Goal: Information Seeking & Learning: Learn about a topic

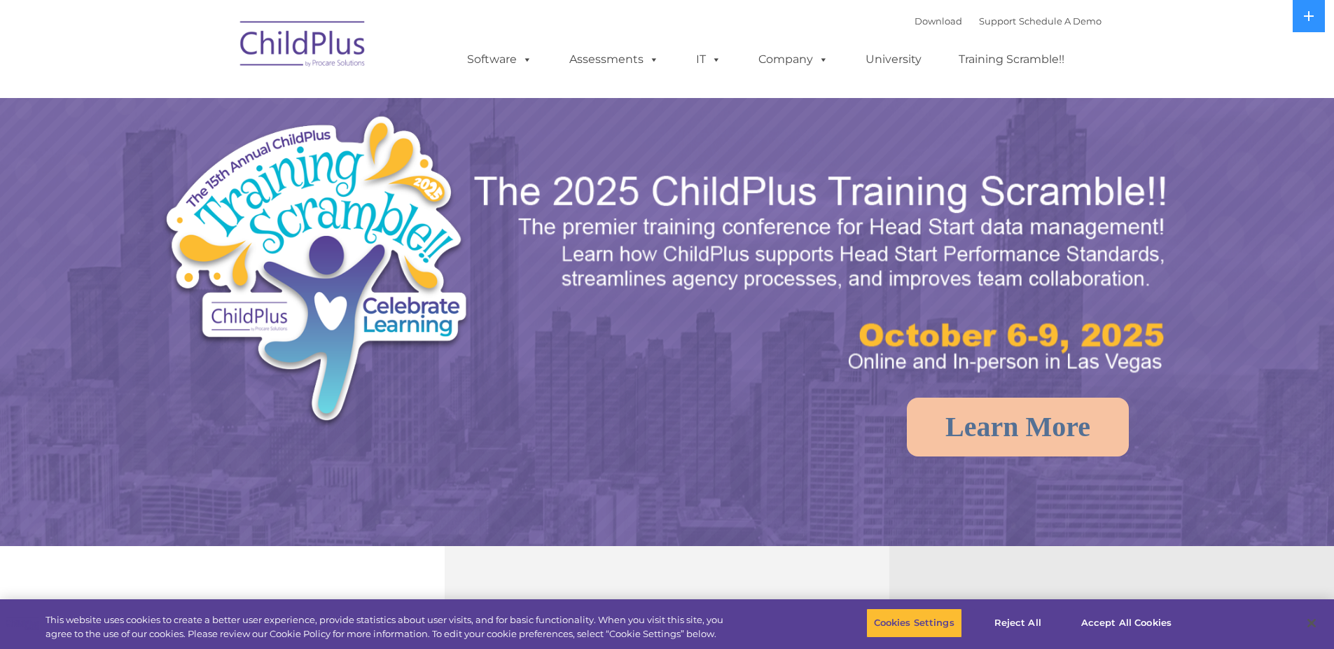
select select "MEDIUM"
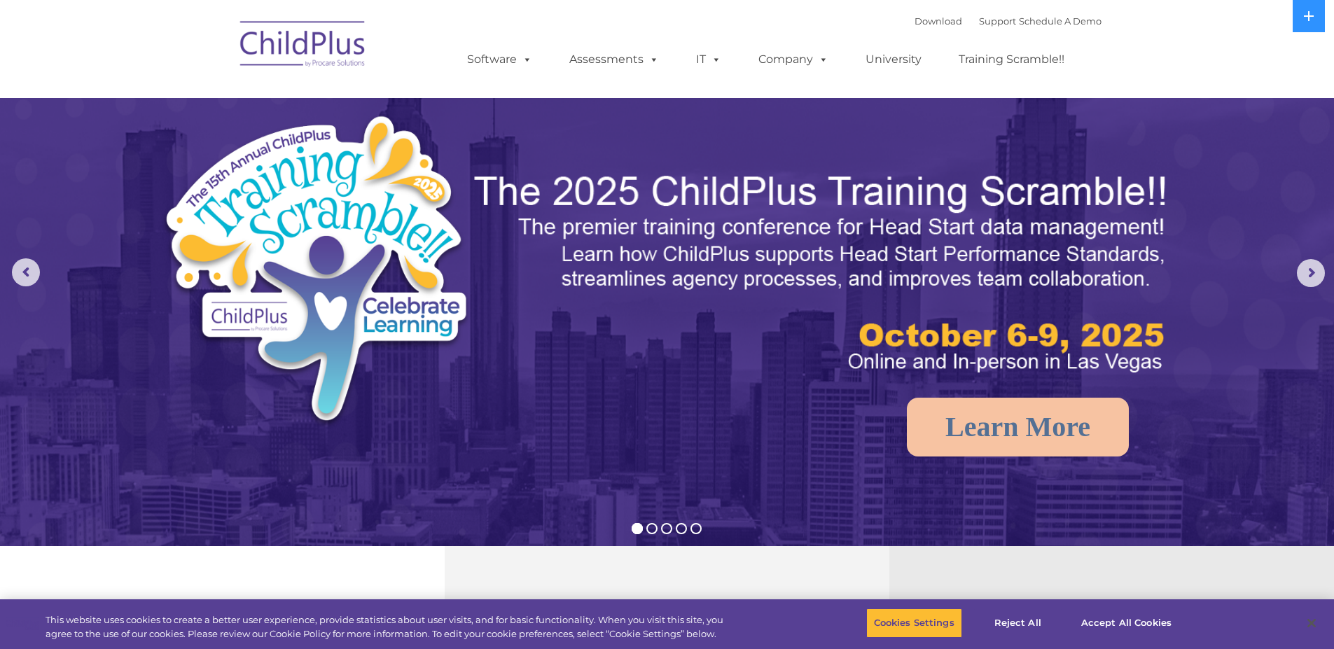
click at [308, 22] on img at bounding box center [303, 46] width 140 height 70
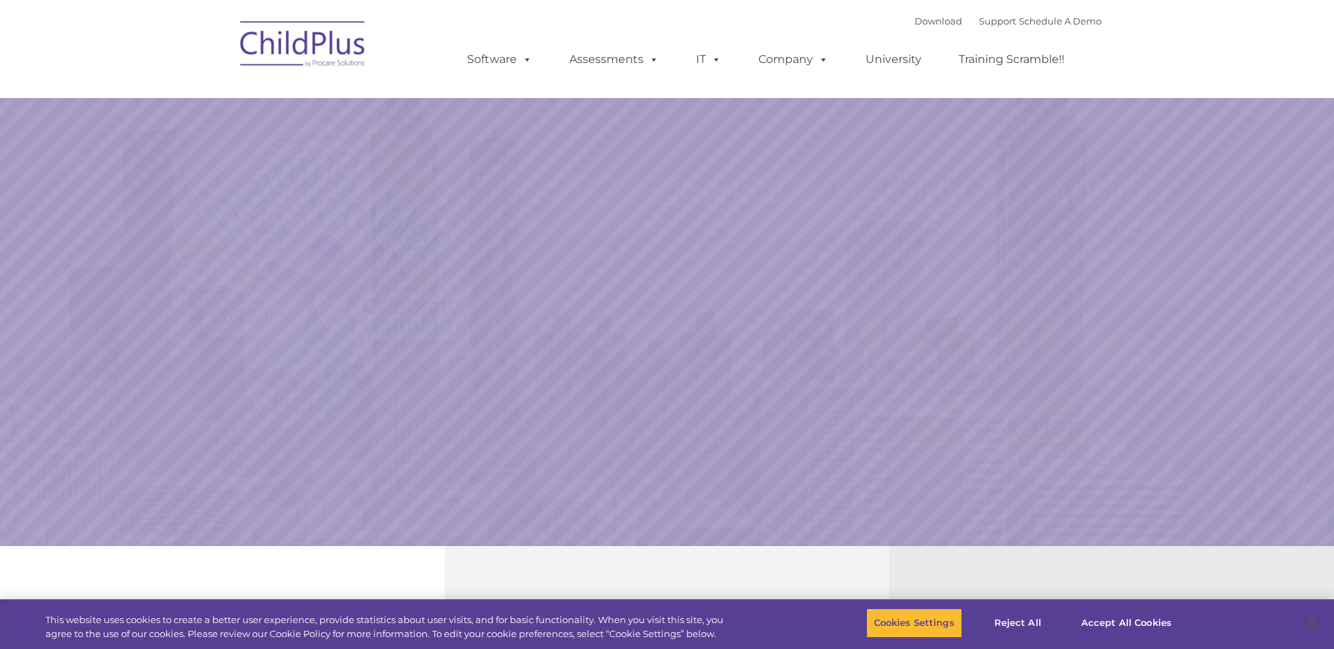
select select "MEDIUM"
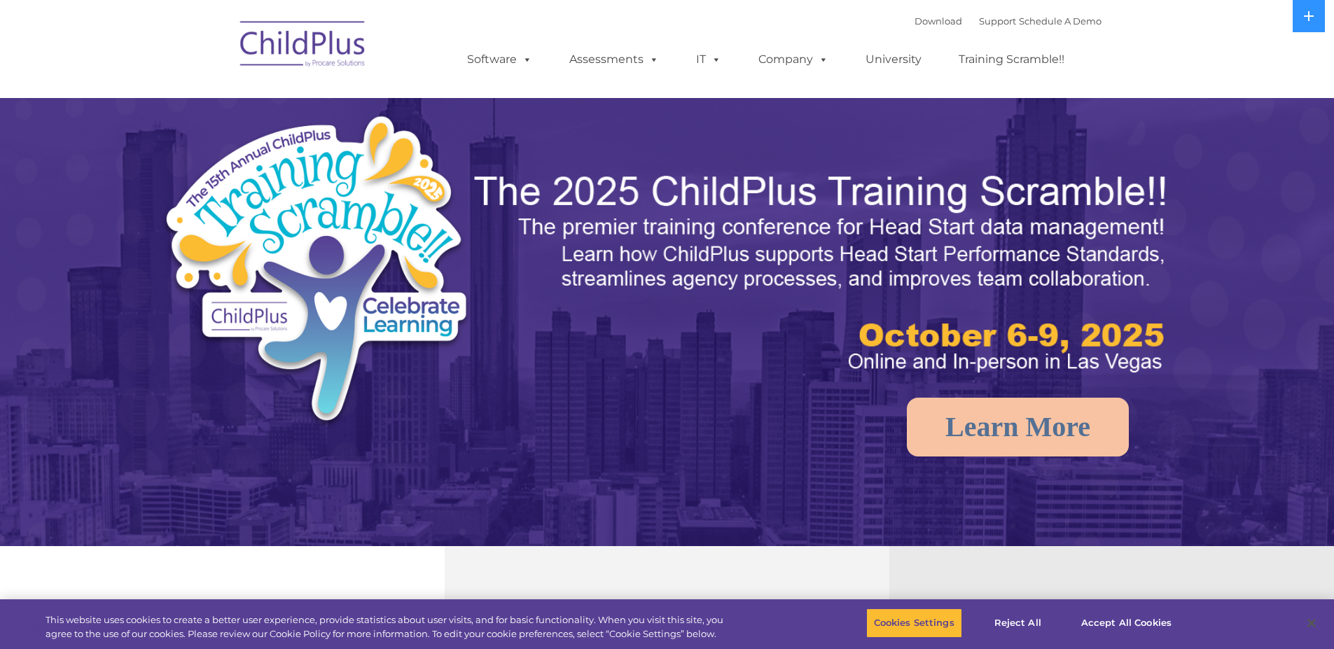
click at [299, 39] on img at bounding box center [303, 46] width 140 height 70
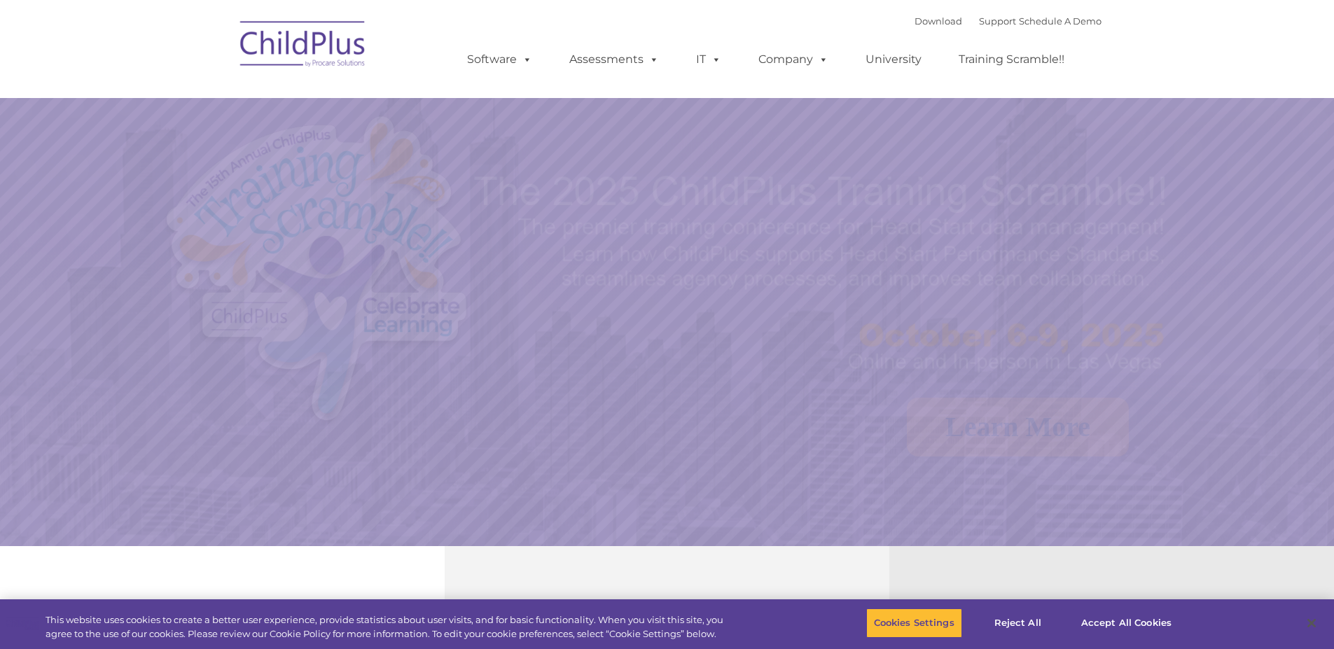
select select "MEDIUM"
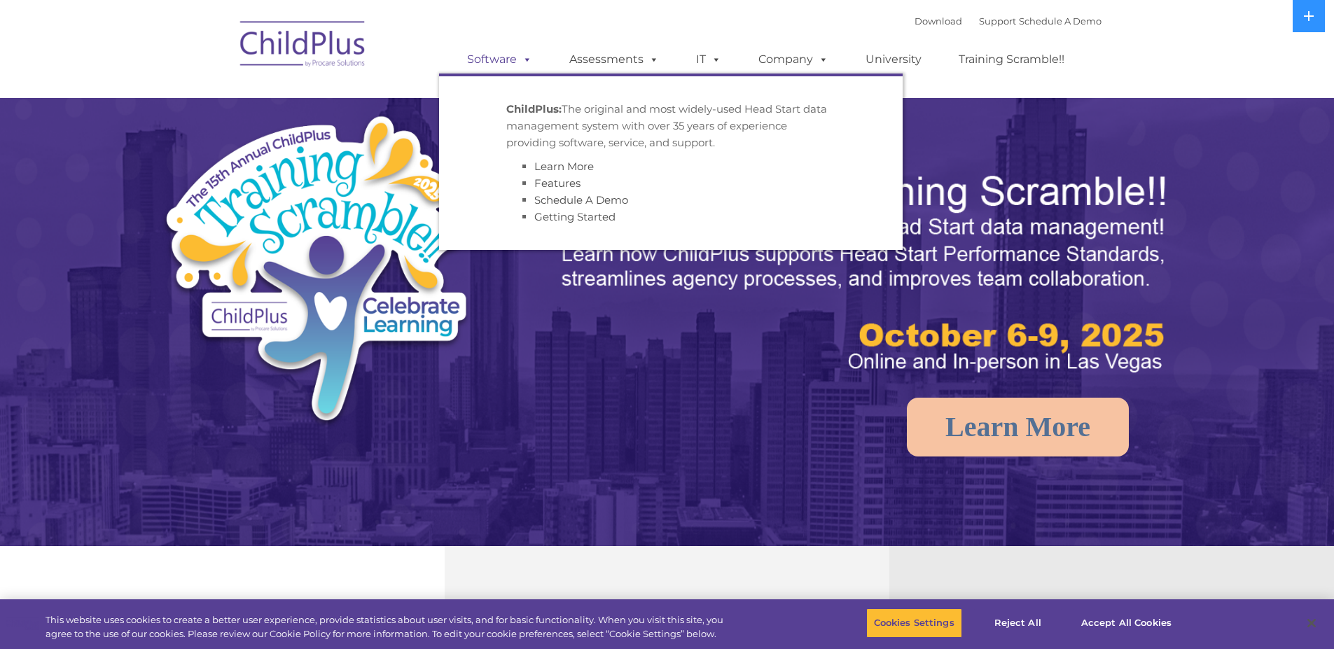
click at [515, 61] on link "Software" at bounding box center [499, 60] width 93 height 28
click at [615, 57] on link "Assessments" at bounding box center [614, 60] width 118 height 28
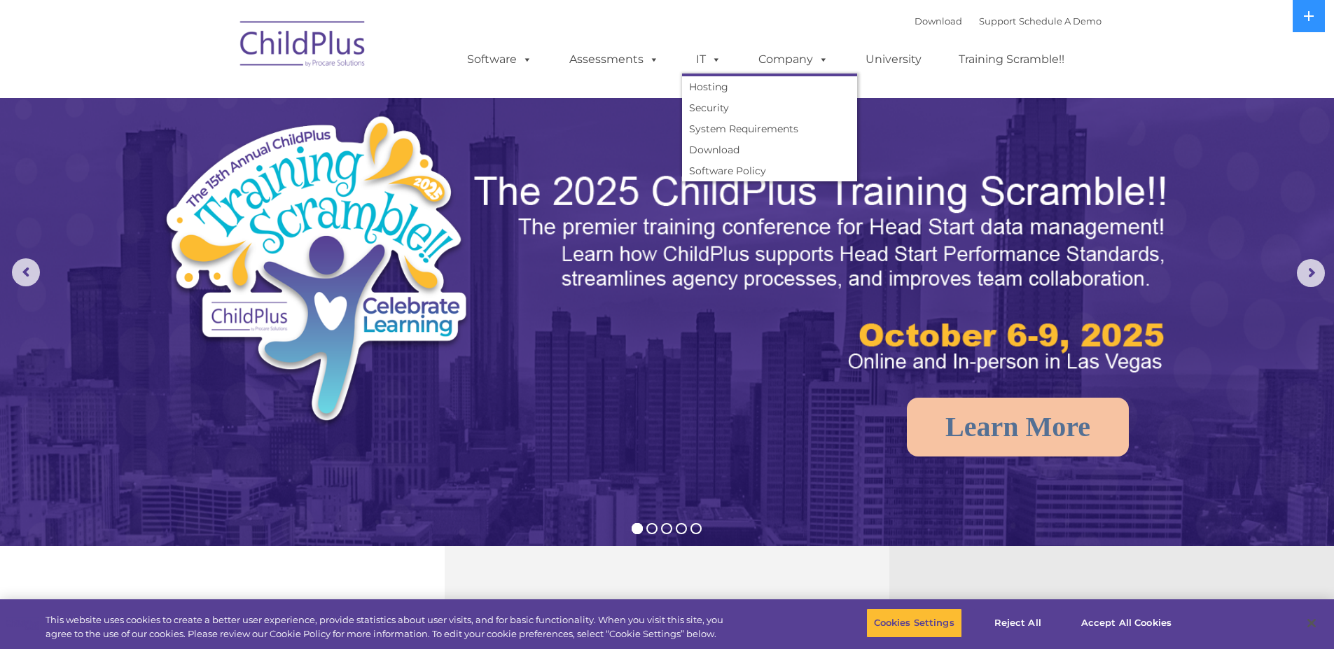
click at [736, 63] on ul "Software ChildPlus: The original and most widely-used Head Start data managemen…" at bounding box center [770, 60] width 662 height 56
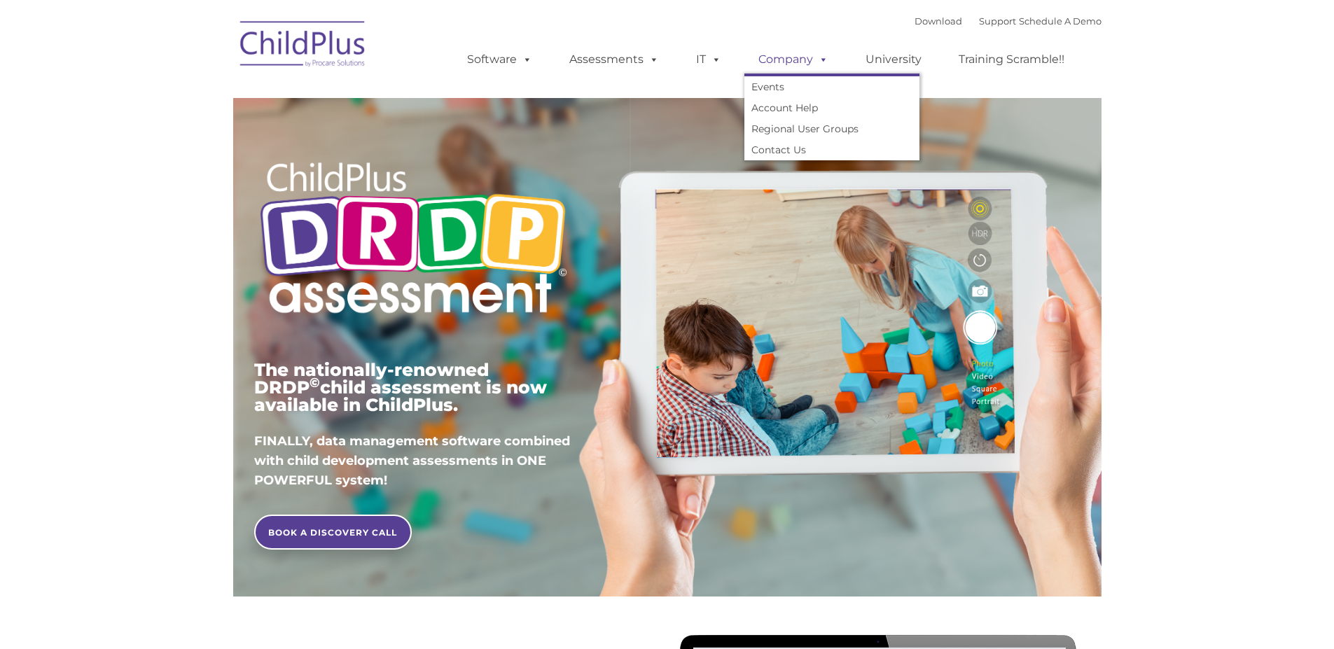
type input ""
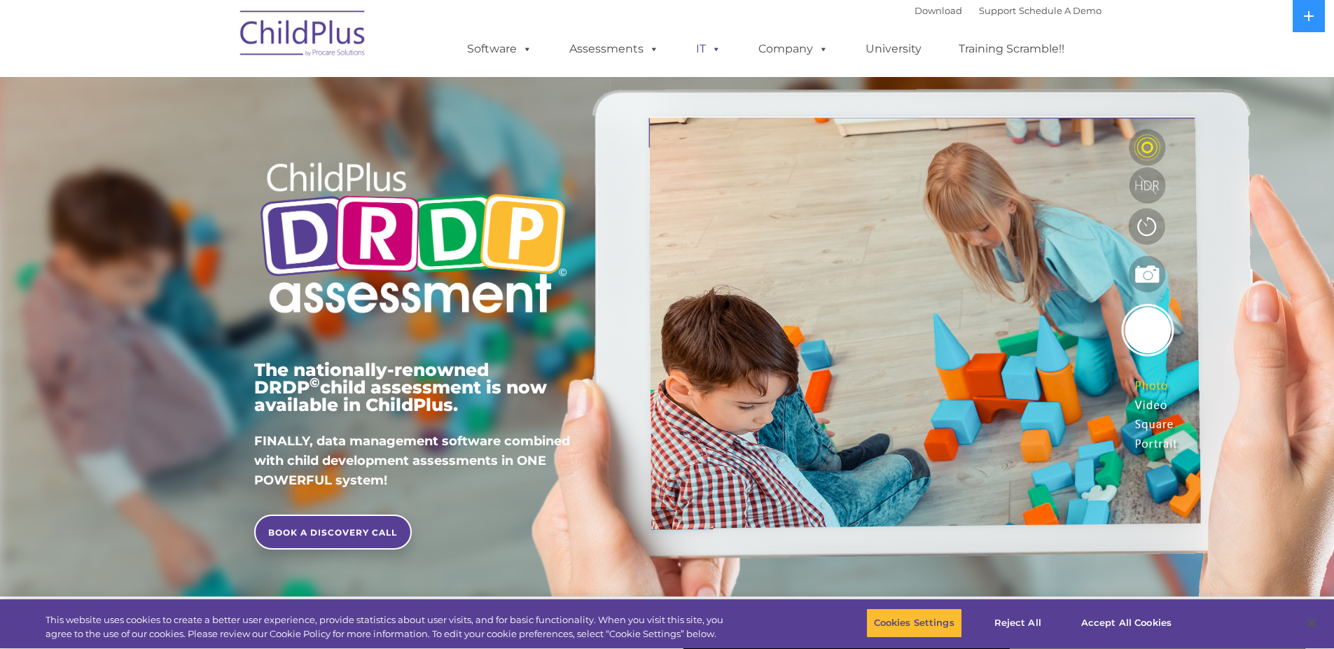
click at [720, 58] on link "IT" at bounding box center [708, 49] width 53 height 28
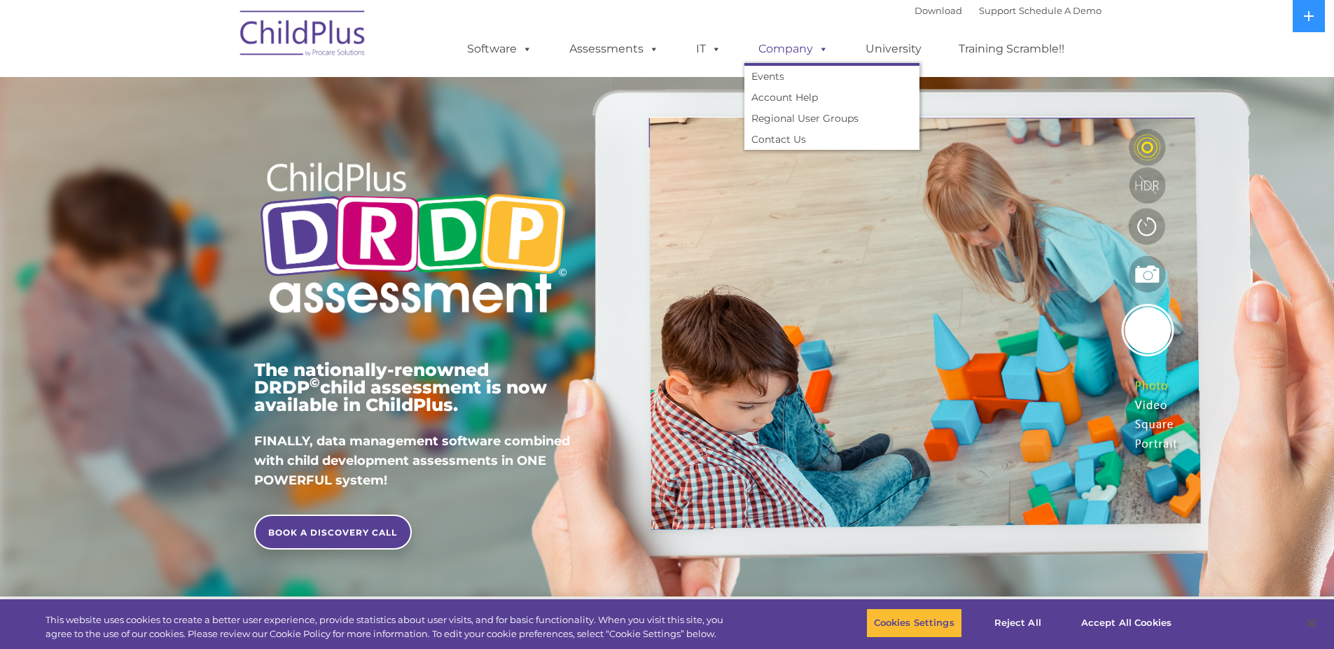
click at [787, 48] on link "Company" at bounding box center [793, 49] width 98 height 28
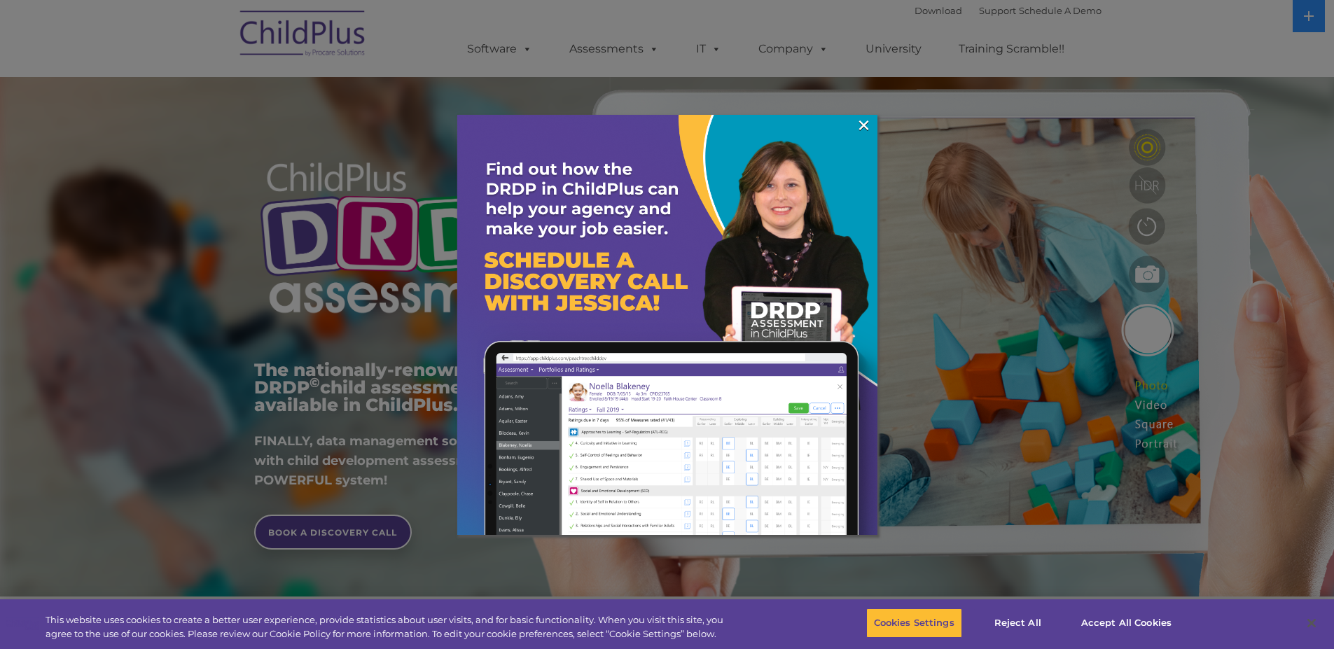
click at [881, 46] on div at bounding box center [667, 324] width 1334 height 649
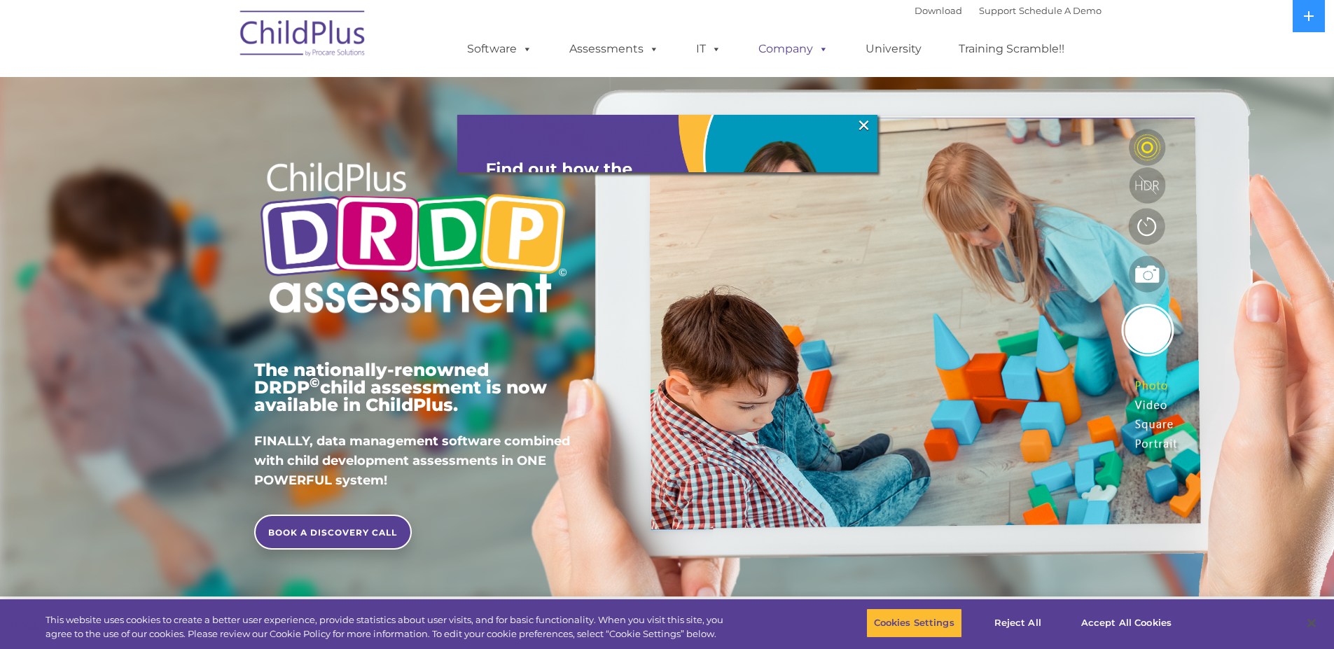
click at [798, 50] on link "Company" at bounding box center [793, 49] width 98 height 28
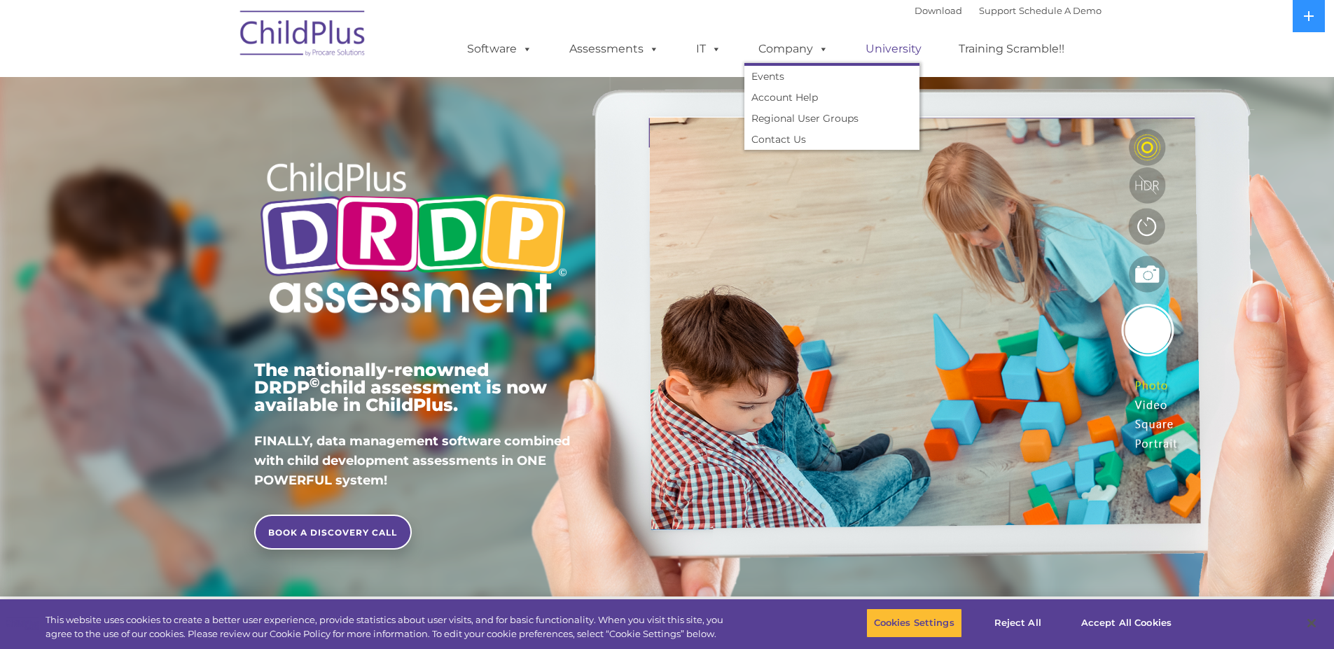
click at [874, 43] on link "University" at bounding box center [893, 49] width 84 height 28
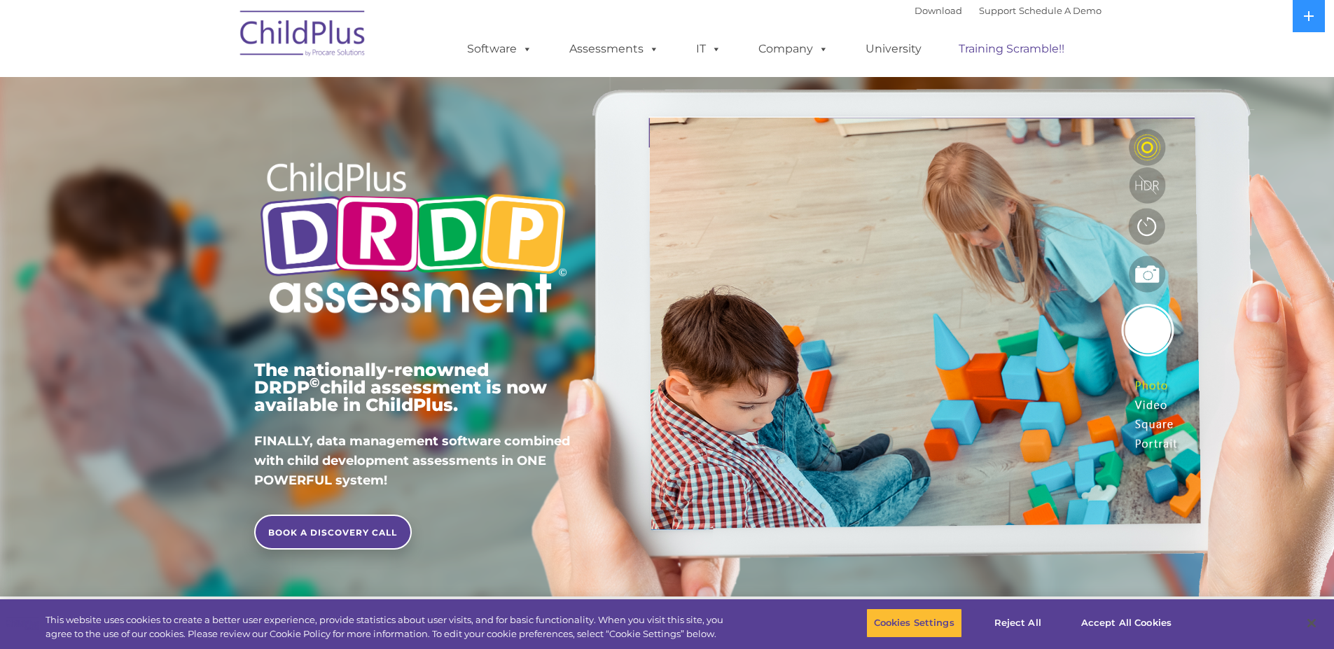
click at [979, 49] on link "Training Scramble!!" at bounding box center [1011, 49] width 134 height 28
click at [923, 8] on link "Download" at bounding box center [938, 10] width 48 height 11
